Goal: Check status: Check status

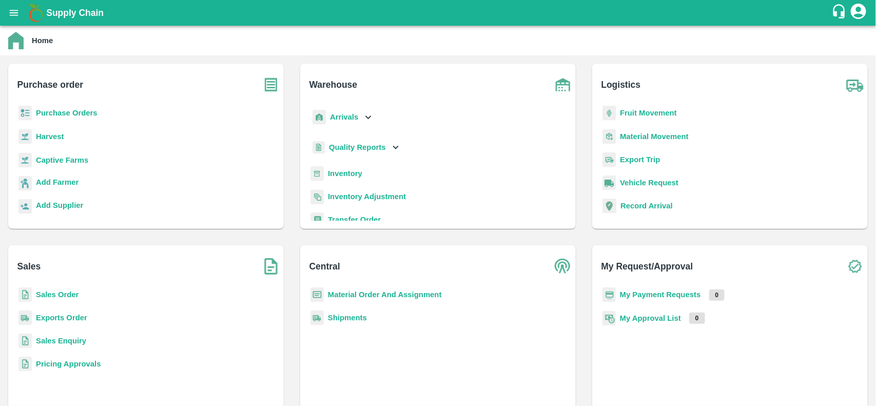
click at [63, 116] on b "Purchase Orders" at bounding box center [67, 113] width 62 height 8
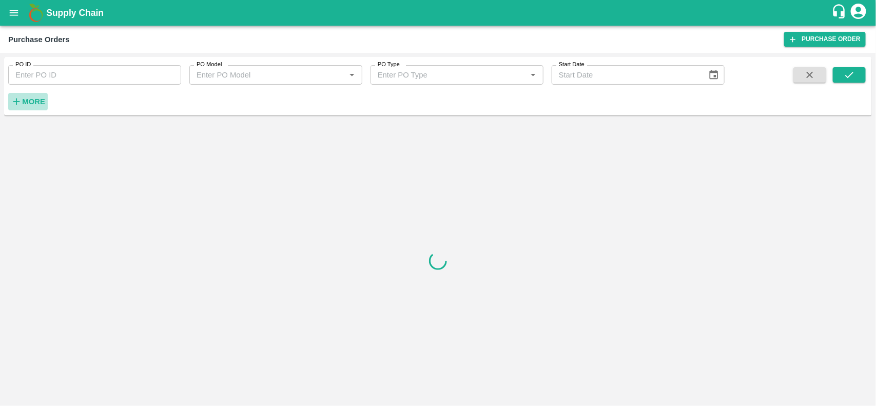
click at [21, 103] on icon "button" at bounding box center [16, 101] width 11 height 11
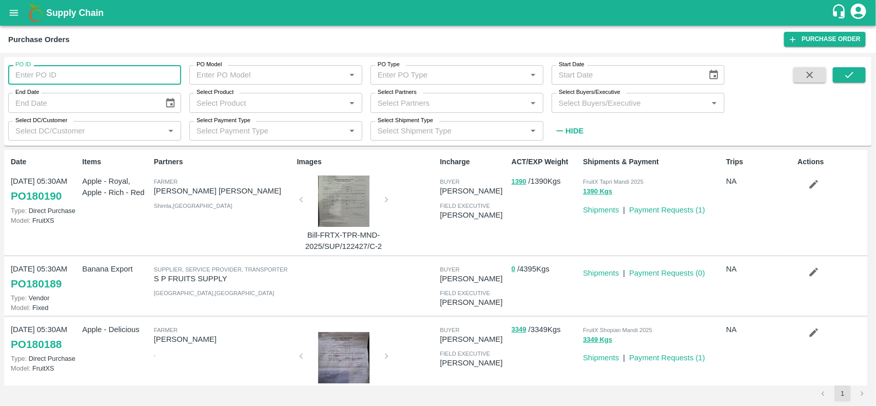
click at [114, 77] on input "PO ID" at bounding box center [94, 75] width 173 height 20
type input "180156"
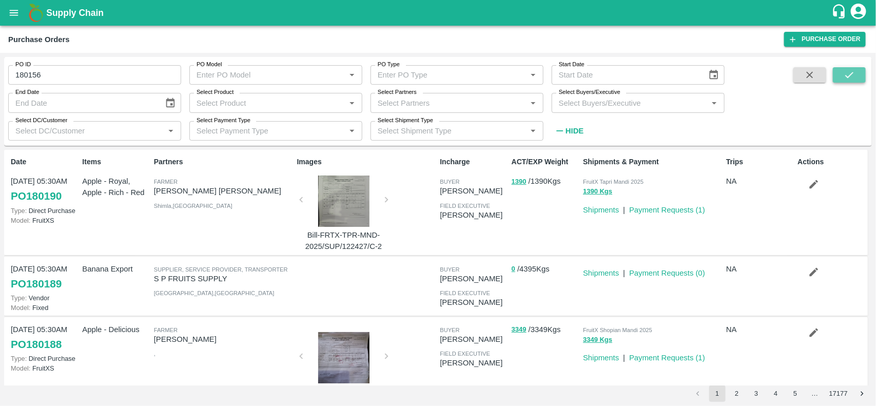
click at [844, 80] on icon "submit" at bounding box center [849, 74] width 11 height 11
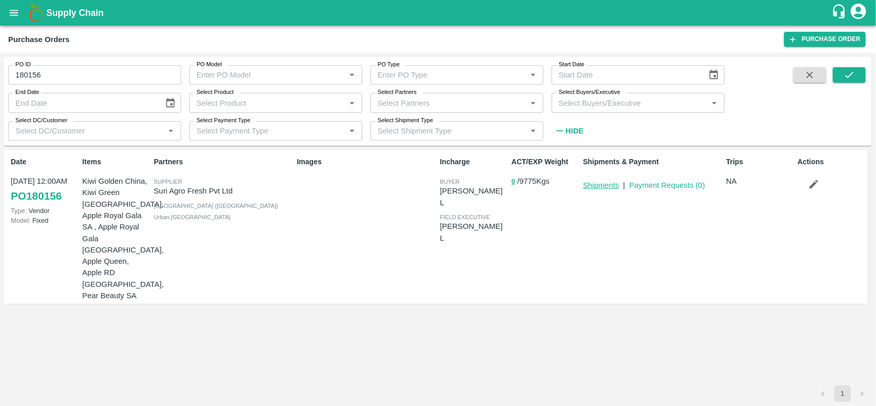
click at [610, 185] on link "Shipments" at bounding box center [601, 185] width 36 height 8
